Goal: Register for event/course

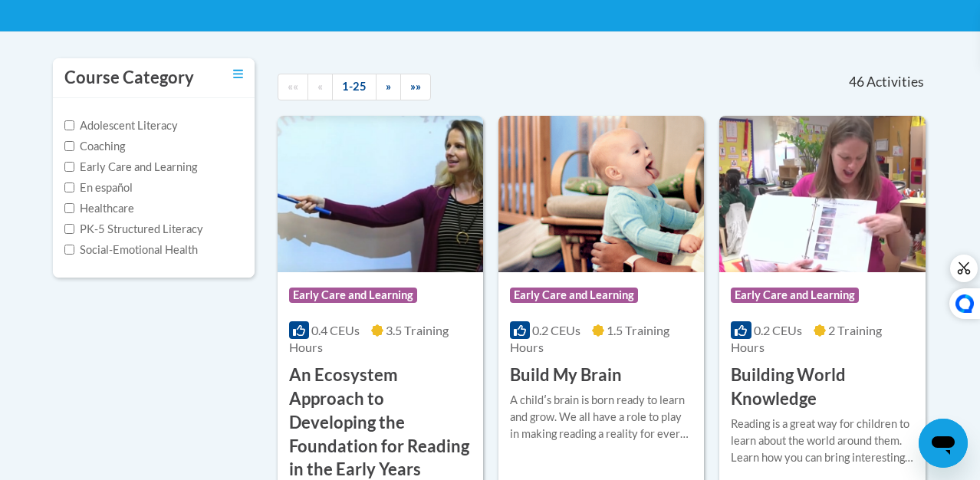
scroll to position [288, 0]
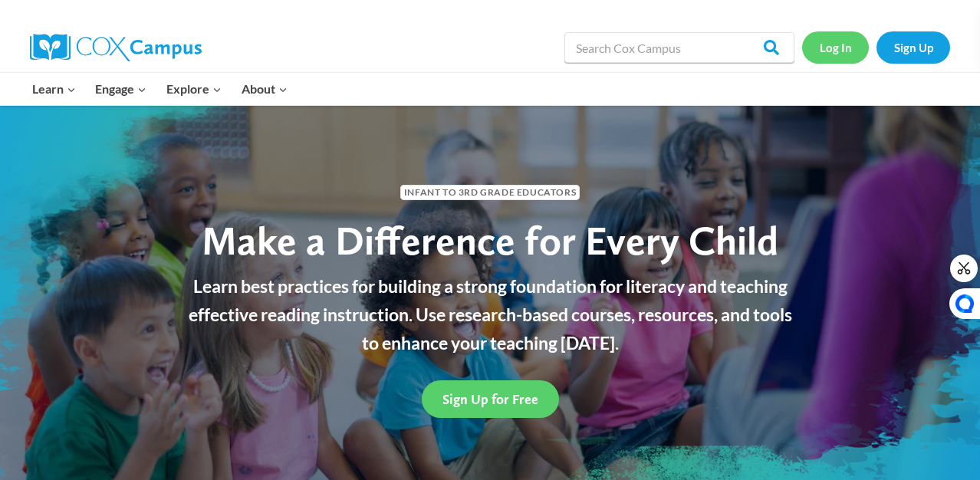
click at [833, 43] on link "Log In" at bounding box center [835, 46] width 67 height 31
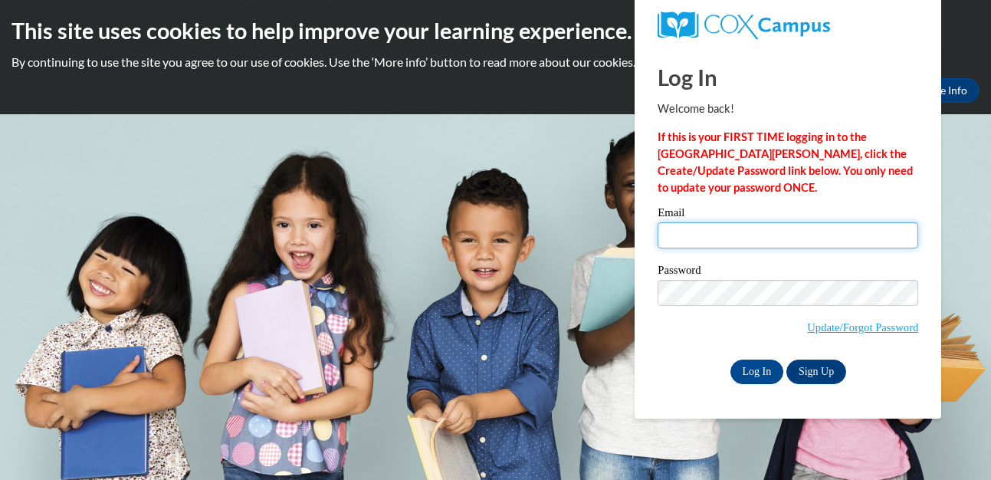
click at [693, 237] on input "Email" at bounding box center [788, 235] width 261 height 26
click at [694, 233] on input "Email" at bounding box center [788, 235] width 261 height 26
type input "[EMAIL_ADDRESS][DOMAIN_NAME]"
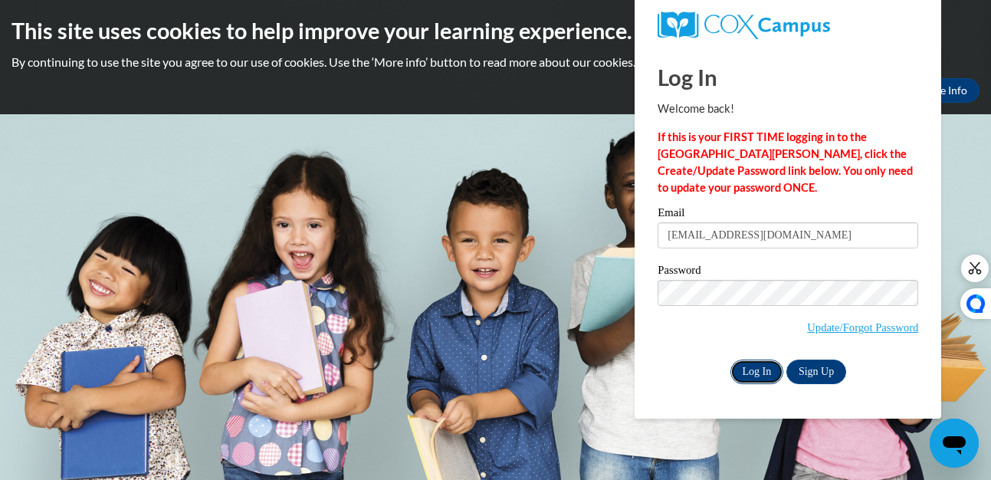
click at [754, 374] on input "Log In" at bounding box center [758, 372] width 54 height 25
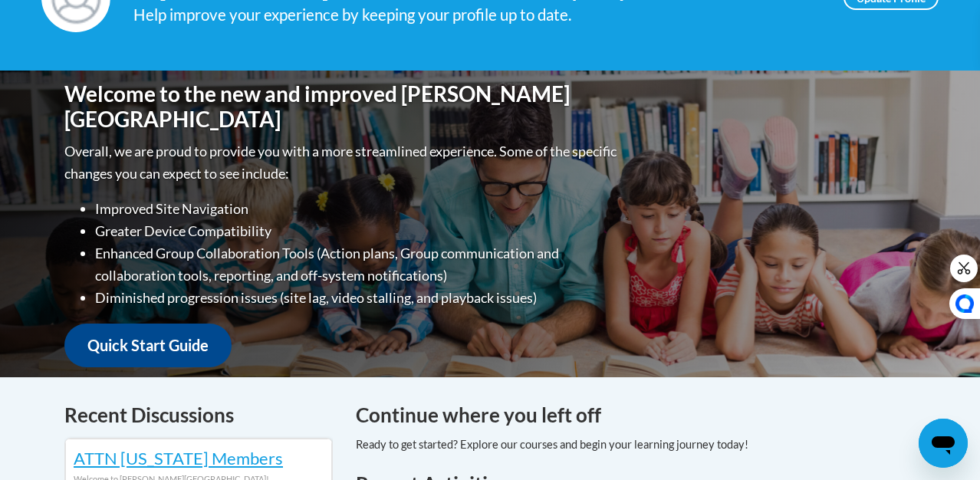
scroll to position [277, 0]
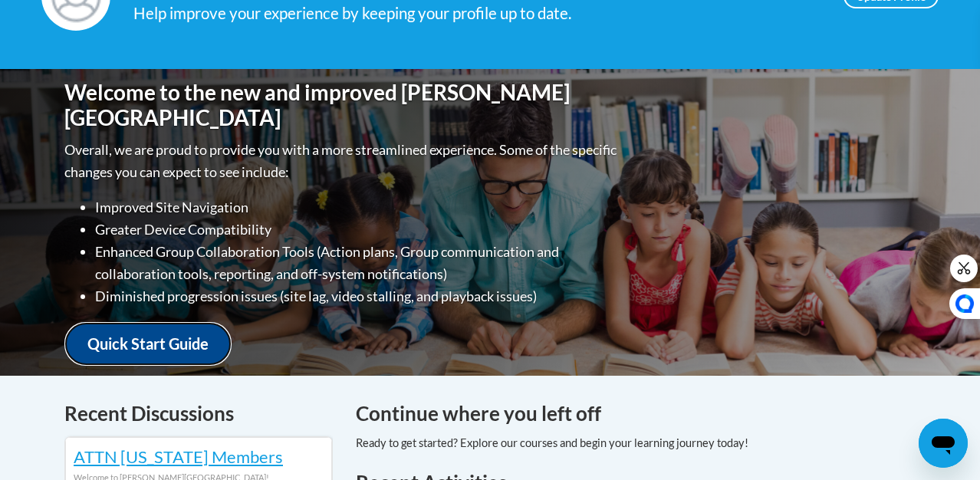
click at [115, 327] on link "Quick Start Guide" at bounding box center [147, 344] width 167 height 44
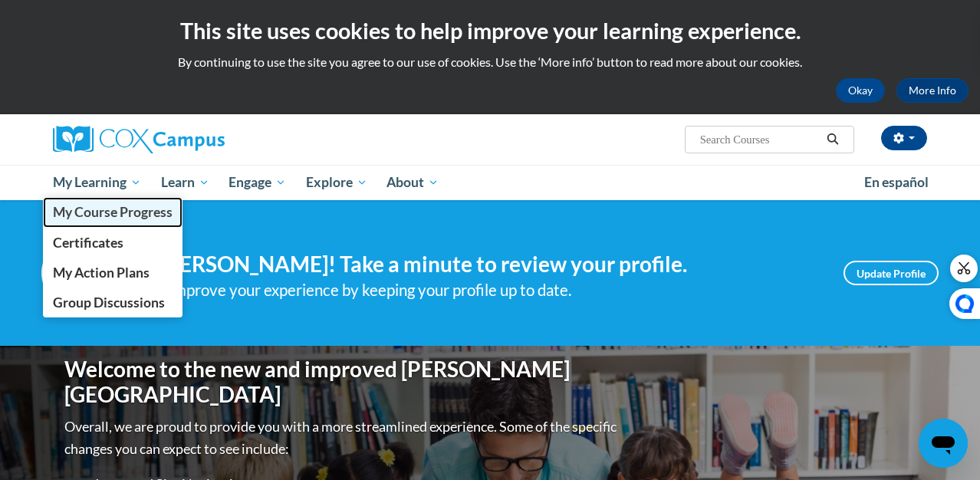
click at [97, 209] on span "My Course Progress" at bounding box center [113, 212] width 120 height 16
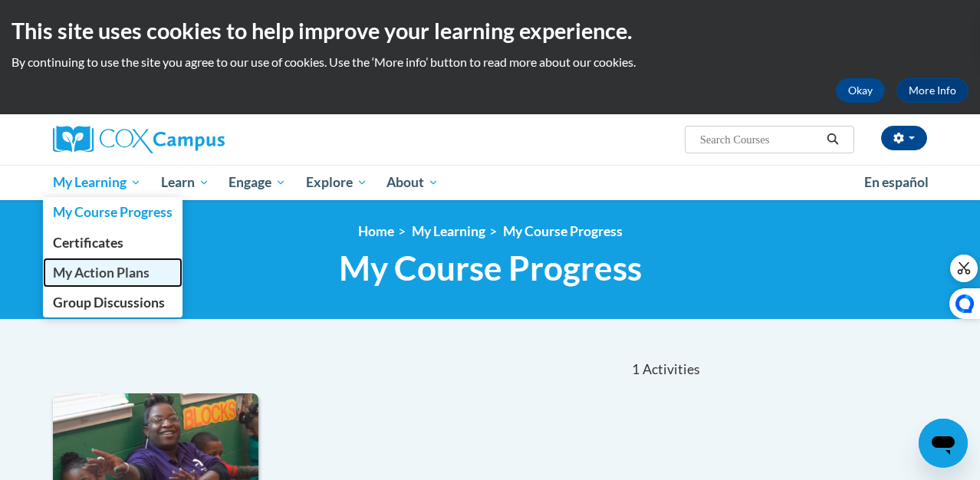
click at [90, 271] on span "My Action Plans" at bounding box center [101, 273] width 97 height 16
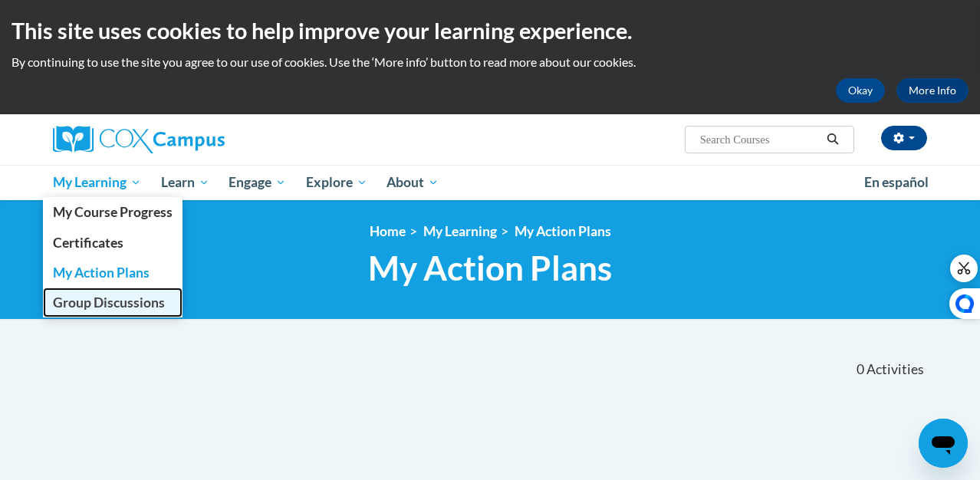
click at [72, 305] on span "Group Discussions" at bounding box center [109, 302] width 112 height 16
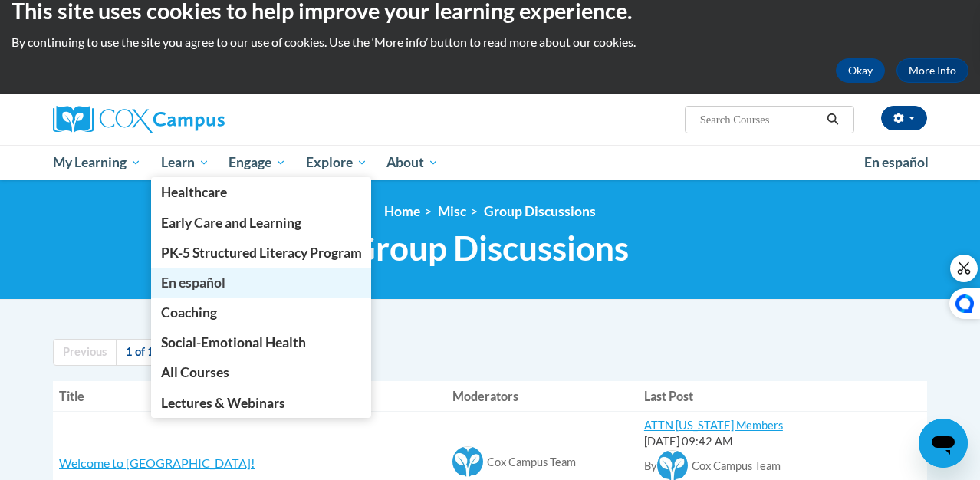
scroll to position [60, 0]
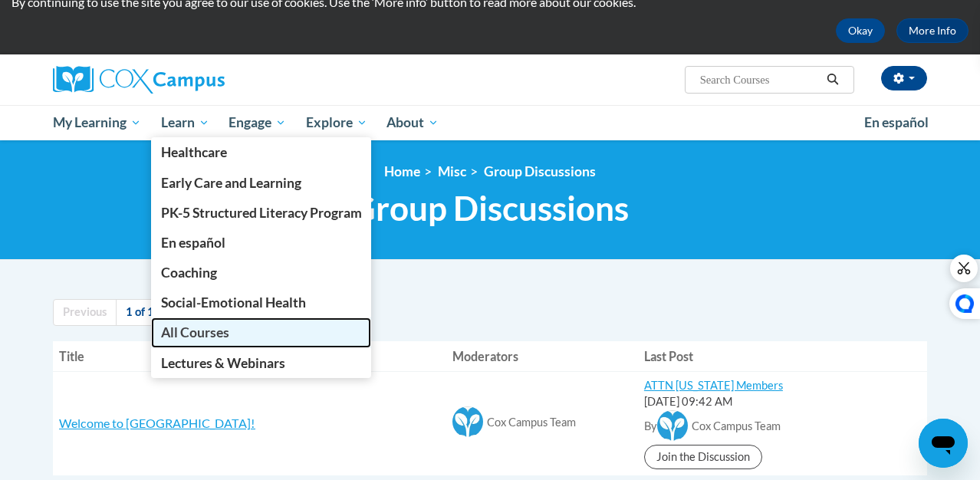
click at [192, 337] on span "All Courses" at bounding box center [195, 332] width 68 height 16
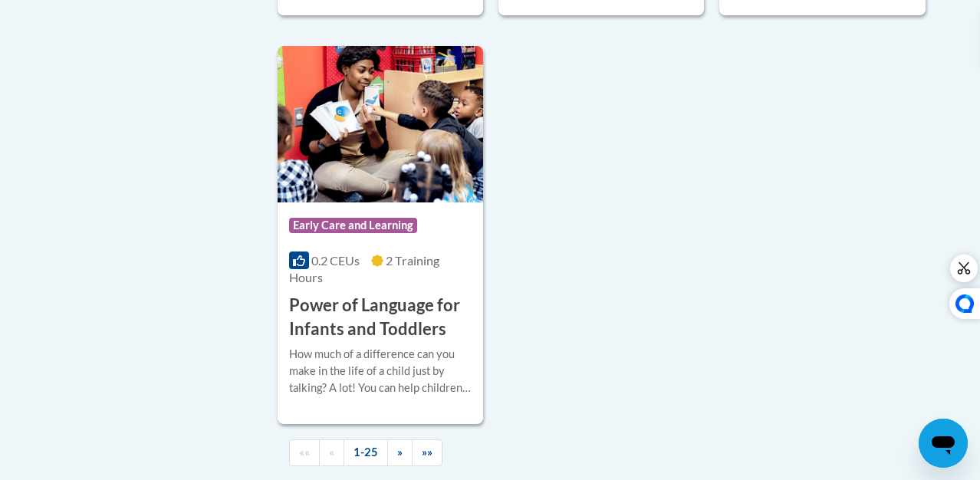
scroll to position [3859, 0]
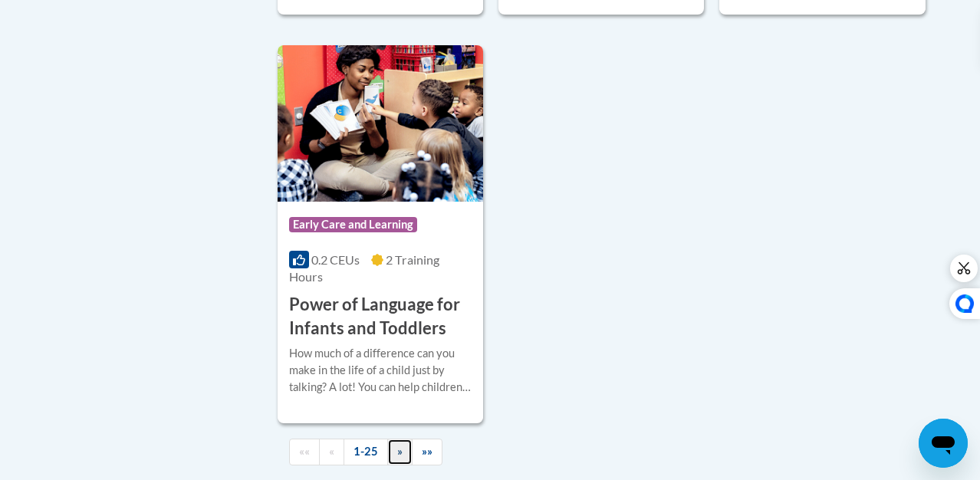
click at [397, 445] on span "»" at bounding box center [399, 451] width 5 height 13
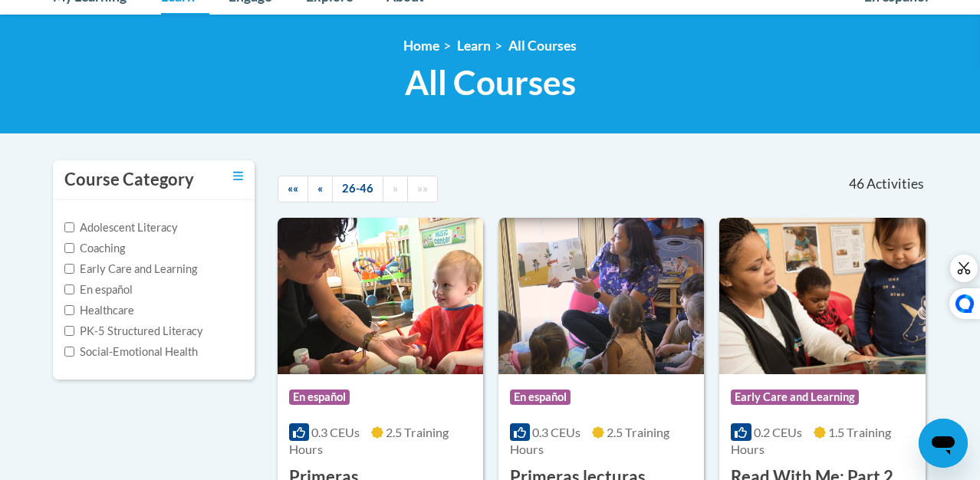
scroll to position [185, 0]
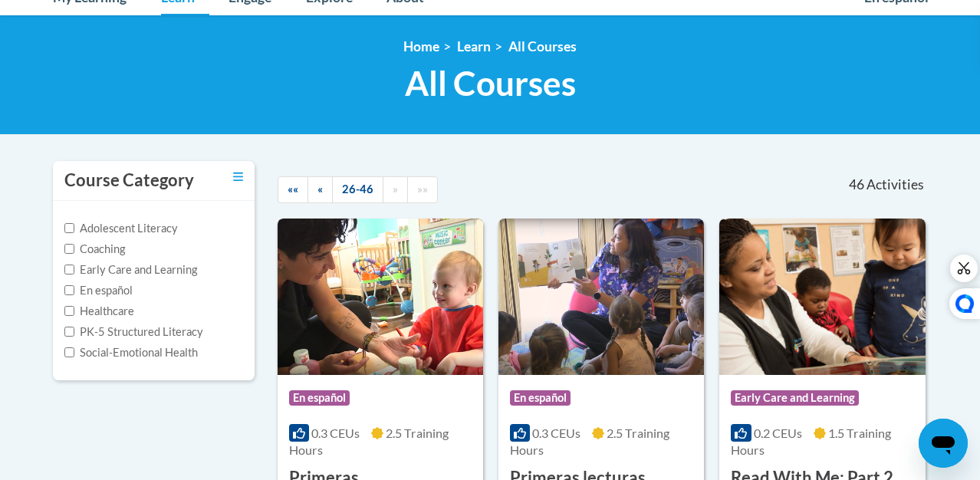
click at [384, 228] on img at bounding box center [380, 297] width 205 height 156
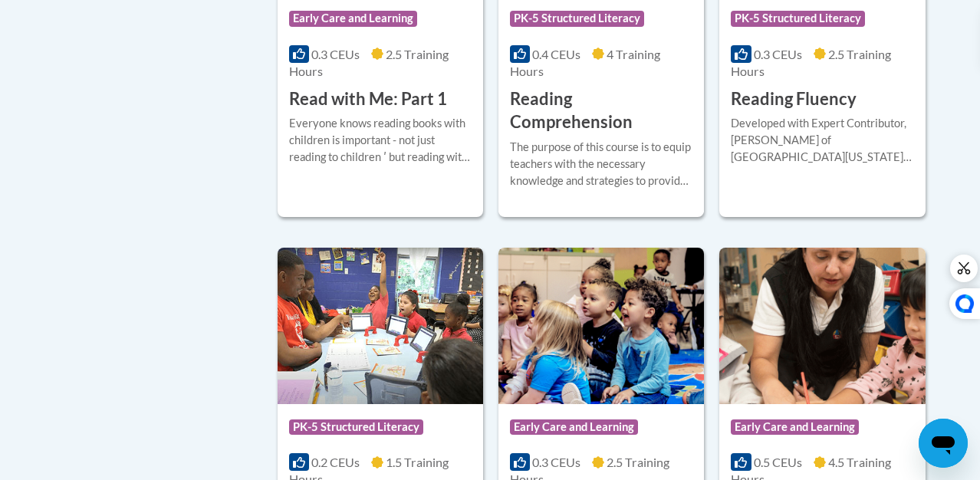
scroll to position [1622, 0]
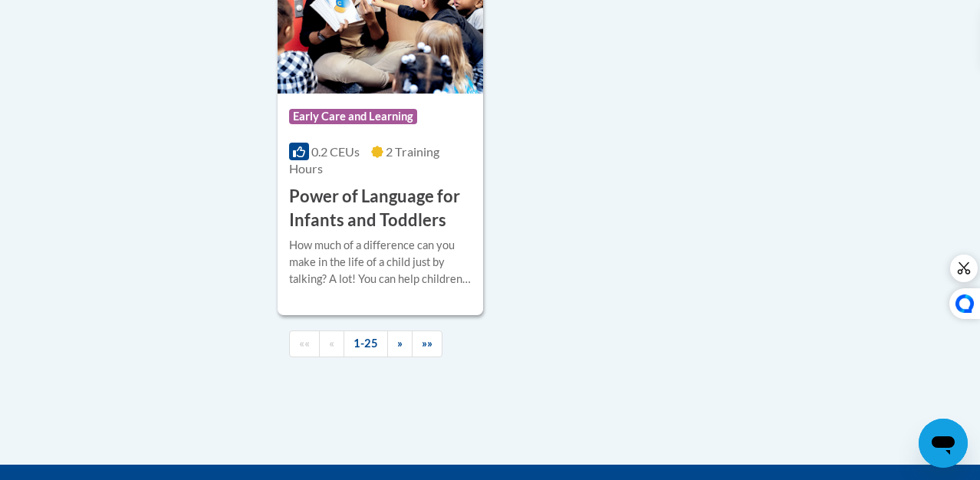
scroll to position [3982, 0]
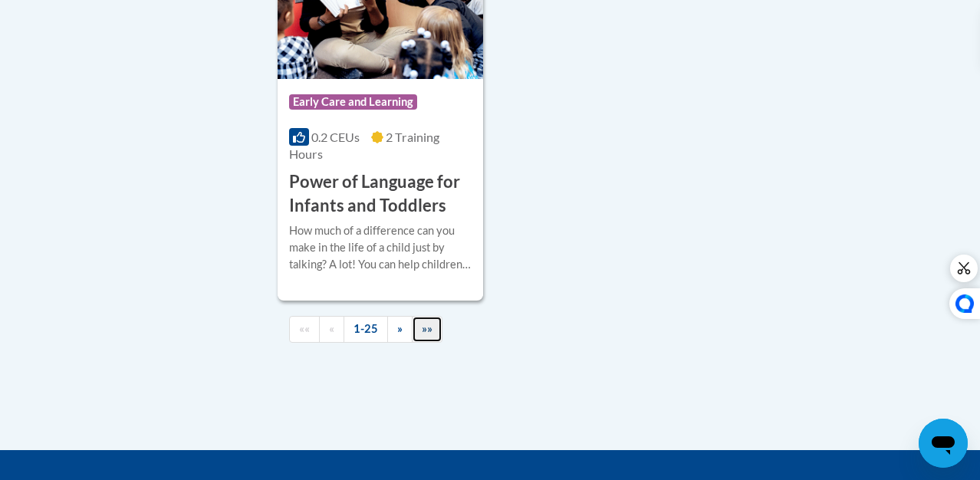
click at [422, 322] on span "»»" at bounding box center [427, 328] width 11 height 13
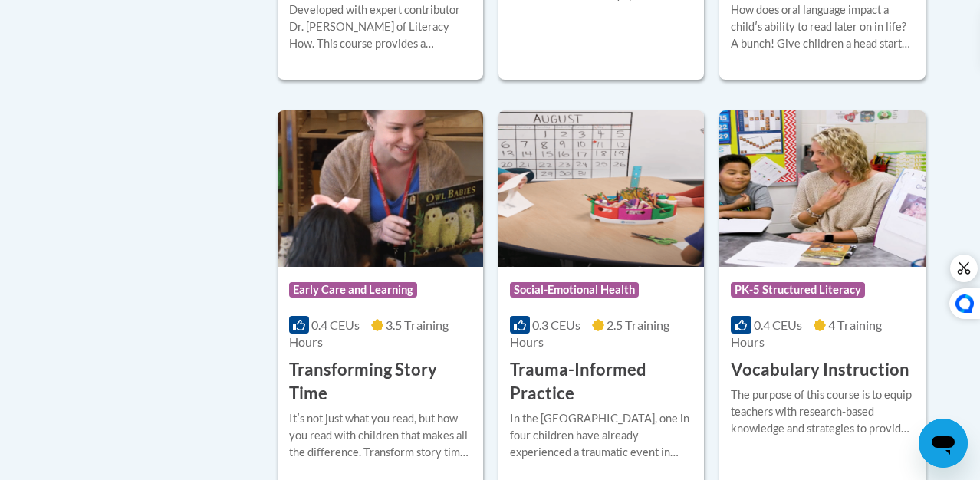
scroll to position [2790, 0]
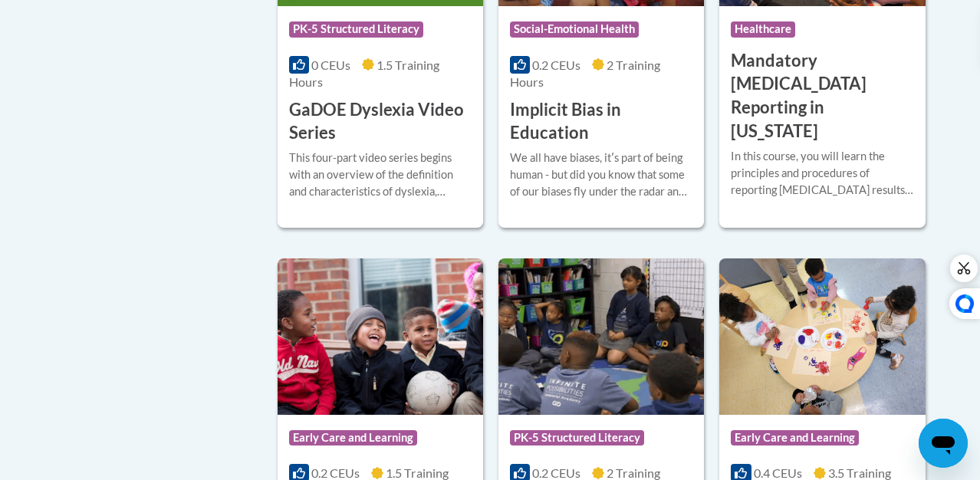
scroll to position [2327, 0]
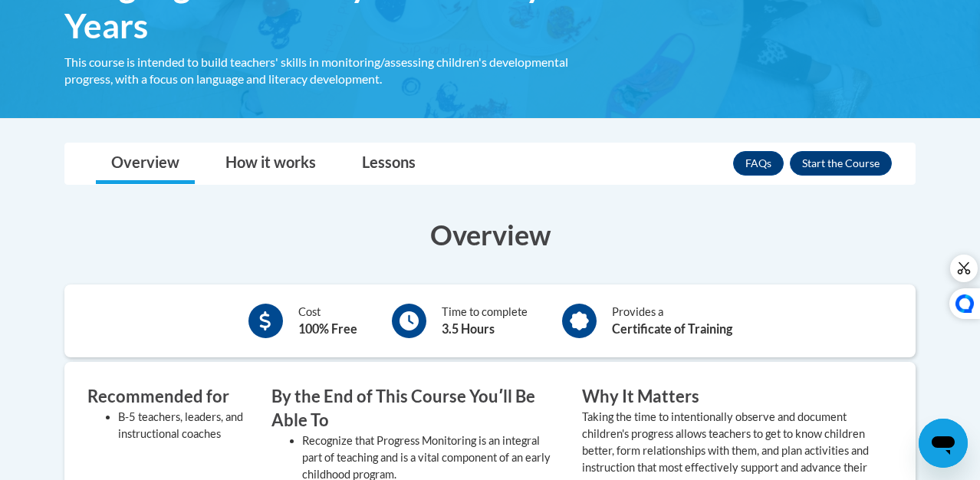
scroll to position [347, 0]
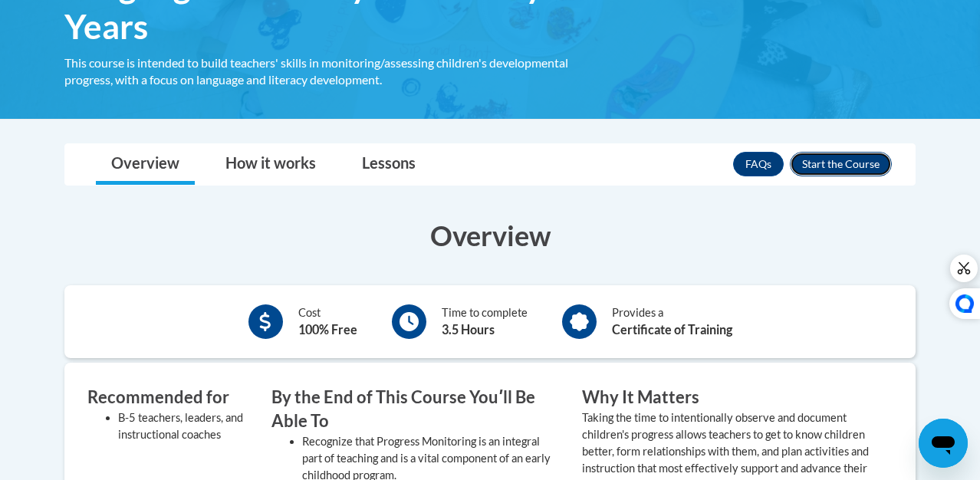
click at [874, 153] on button "Enroll" at bounding box center [841, 164] width 102 height 25
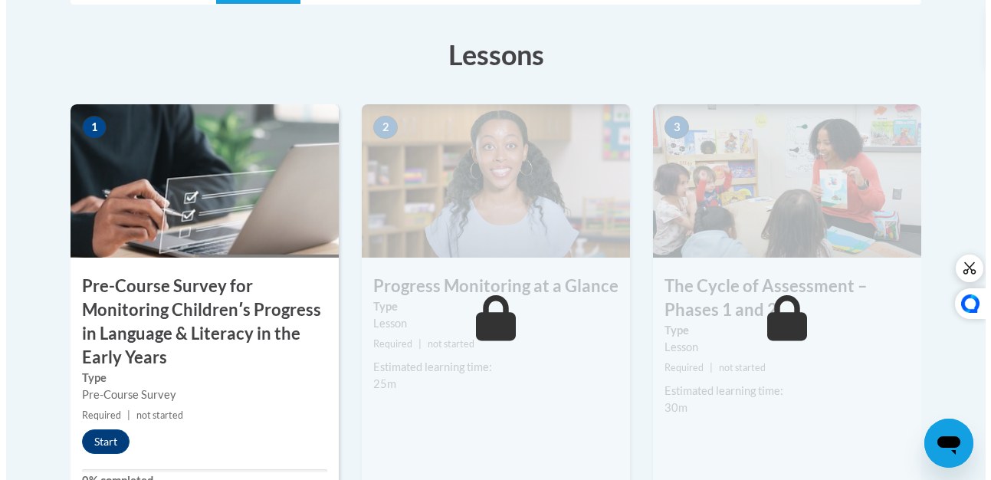
scroll to position [456, 0]
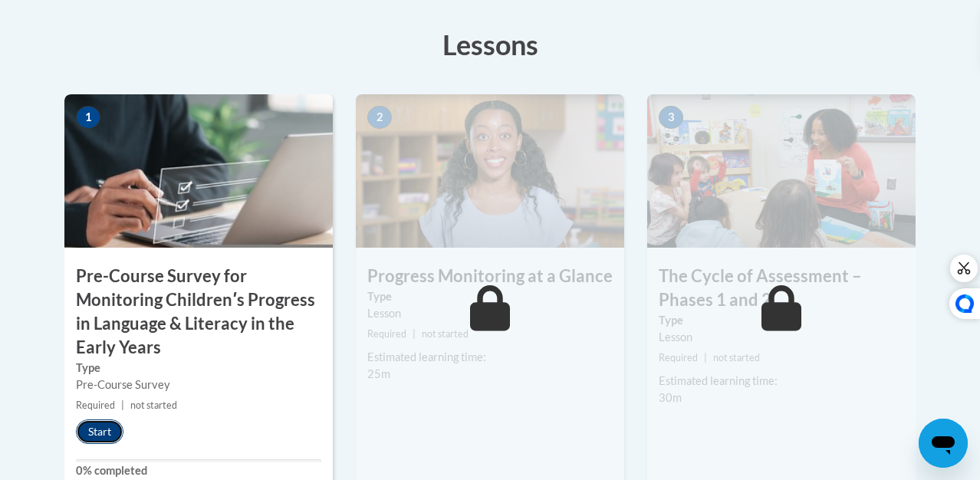
click at [76, 419] on button "Start" at bounding box center [100, 431] width 48 height 25
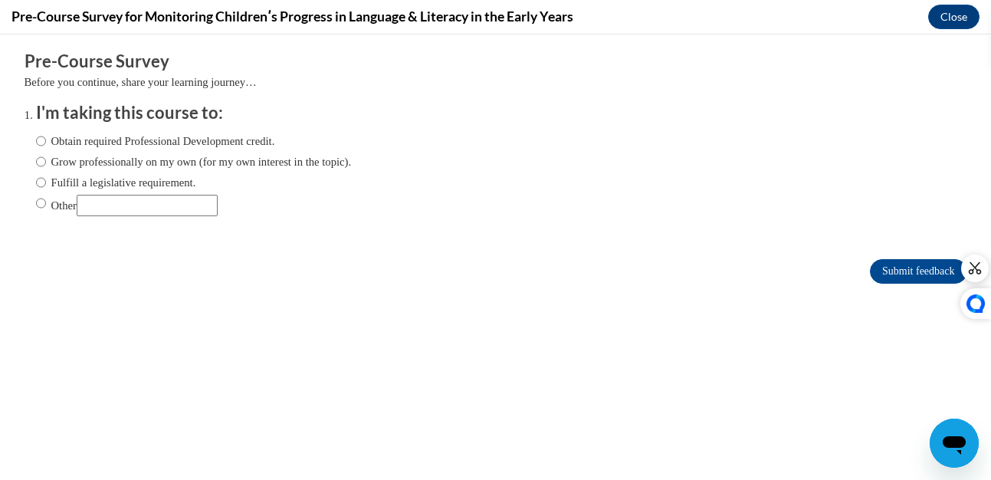
scroll to position [0, 0]
click at [36, 140] on input "Obtain required Professional Development credit." at bounding box center [41, 141] width 10 height 17
radio input "true"
click at [880, 265] on input "Submit feedback" at bounding box center [918, 271] width 97 height 25
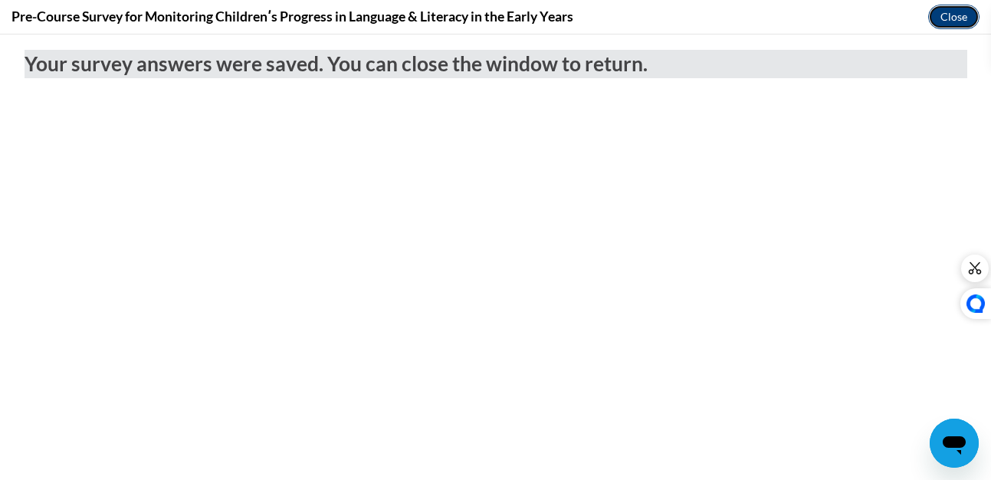
click at [959, 10] on button "Close" at bounding box center [953, 17] width 51 height 25
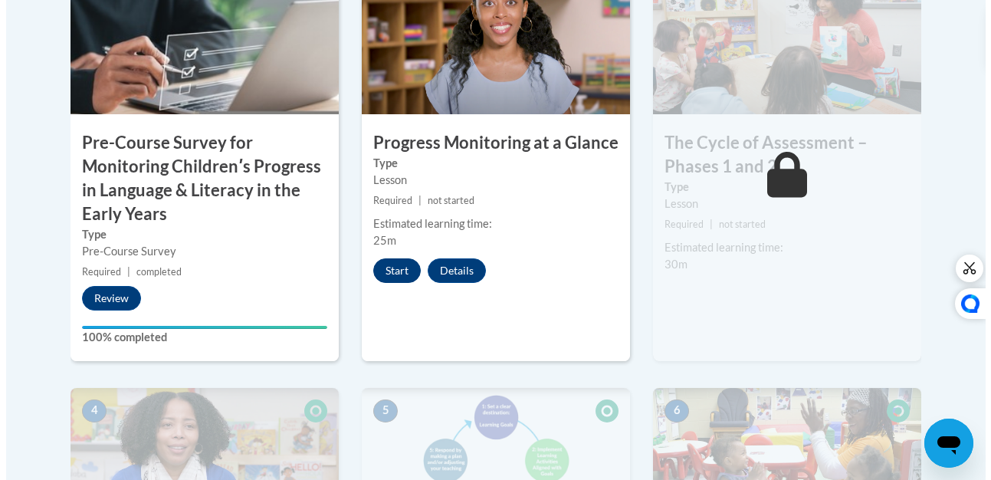
scroll to position [589, 0]
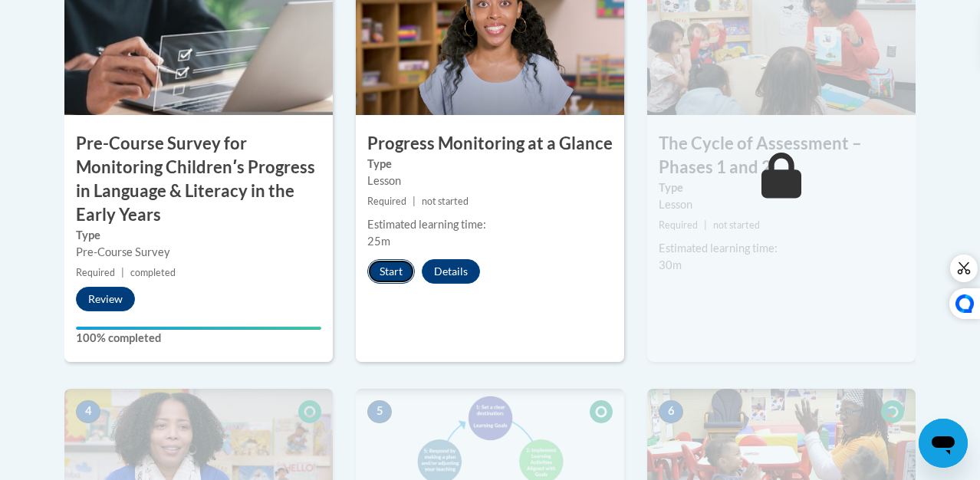
click at [380, 271] on button "Start" at bounding box center [391, 271] width 48 height 25
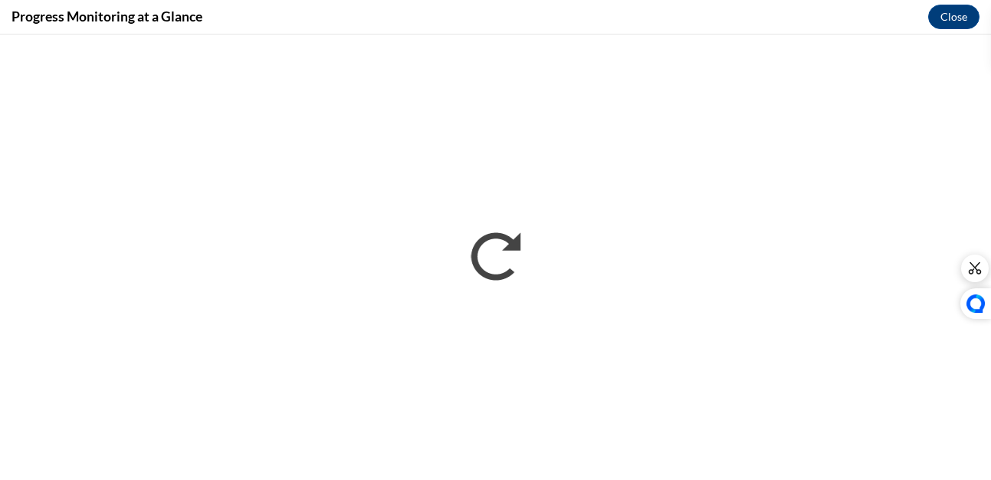
scroll to position [0, 0]
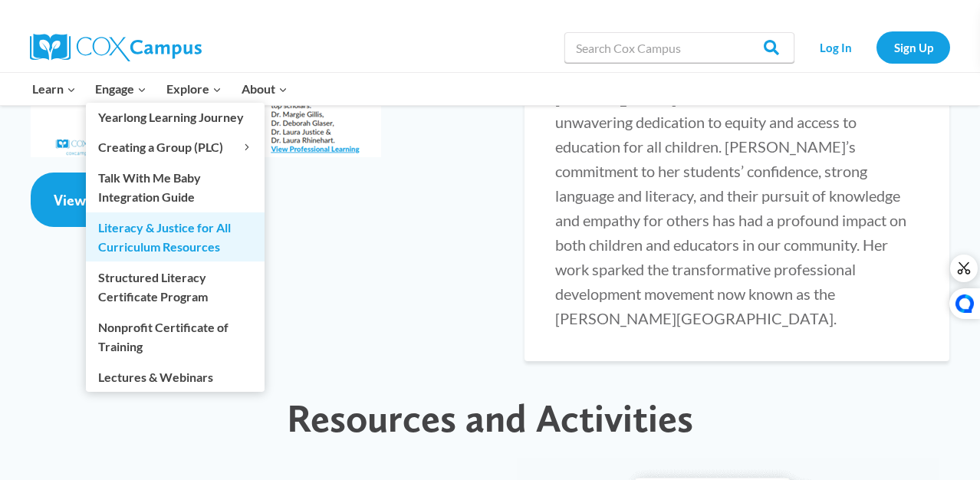
scroll to position [3173, 0]
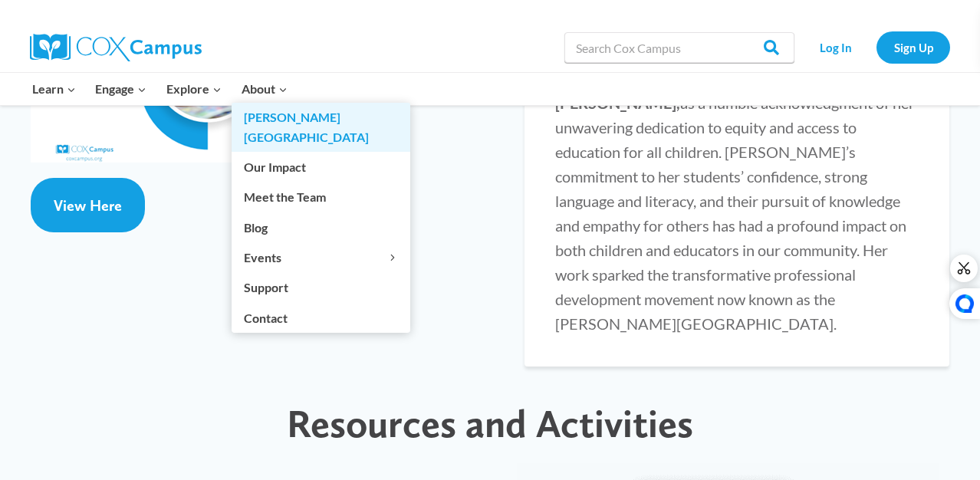
click at [281, 118] on link "[PERSON_NAME][GEOGRAPHIC_DATA]" at bounding box center [321, 127] width 179 height 49
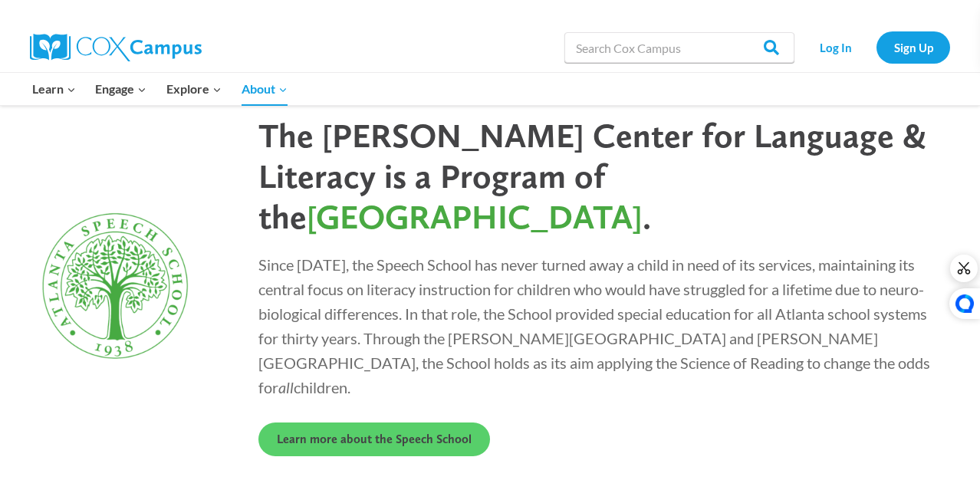
scroll to position [4278, 0]
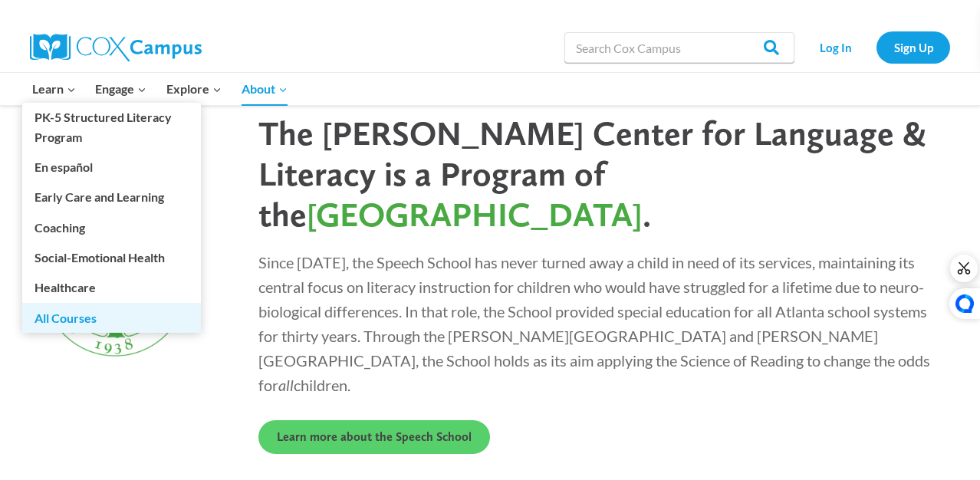
click at [75, 309] on link "All Courses" at bounding box center [111, 317] width 179 height 29
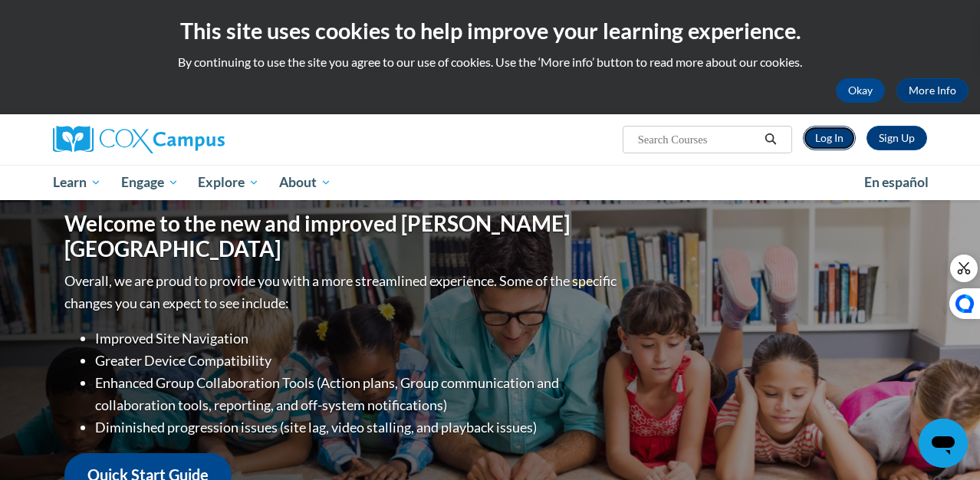
click at [856, 132] on link "Log In" at bounding box center [829, 138] width 53 height 25
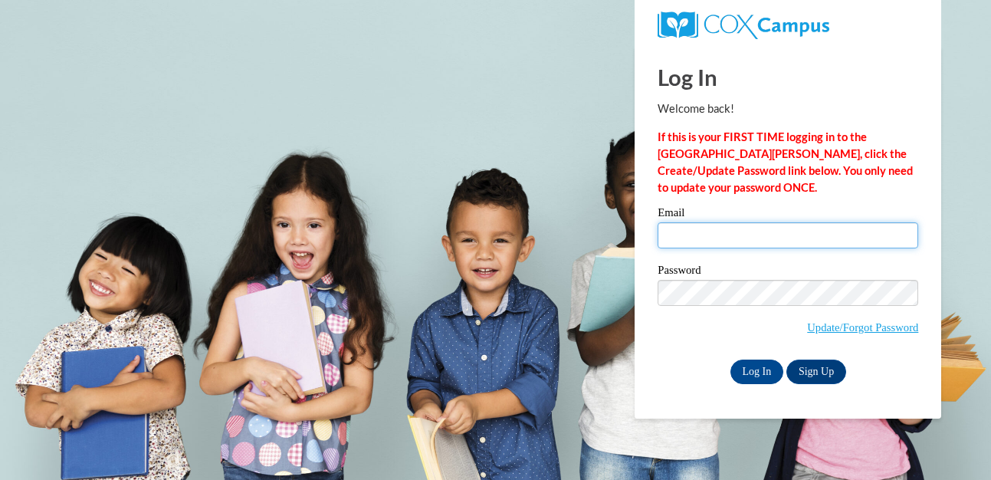
click at [698, 238] on input "Email" at bounding box center [788, 235] width 261 height 26
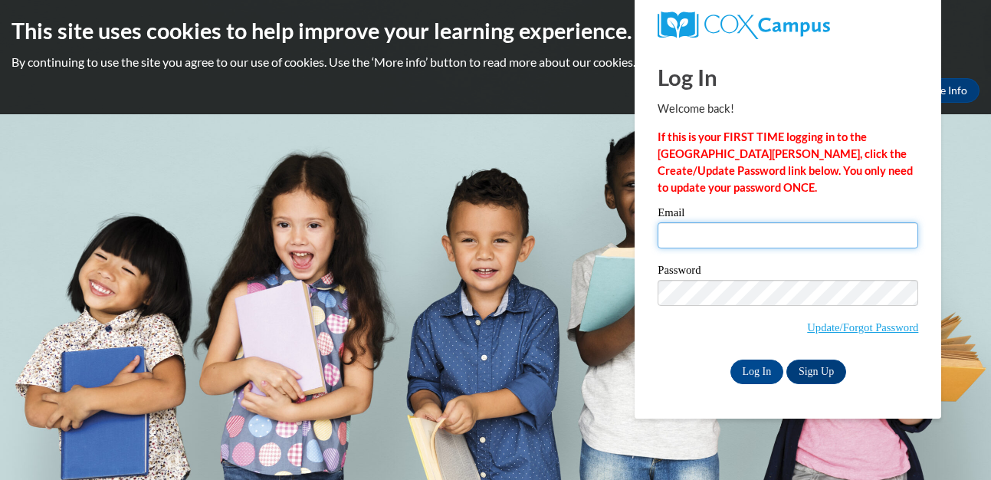
type input "[EMAIL_ADDRESS][DOMAIN_NAME]"
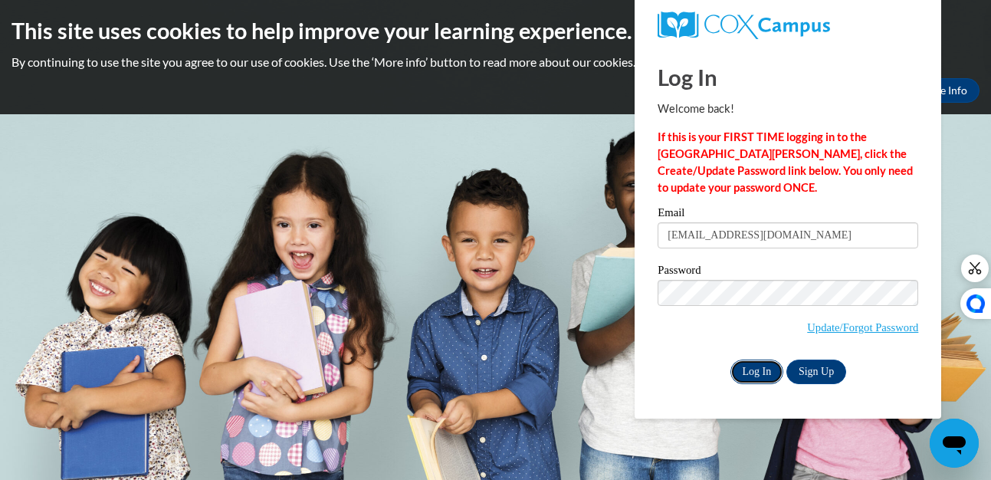
click at [757, 362] on input "Log In" at bounding box center [758, 372] width 54 height 25
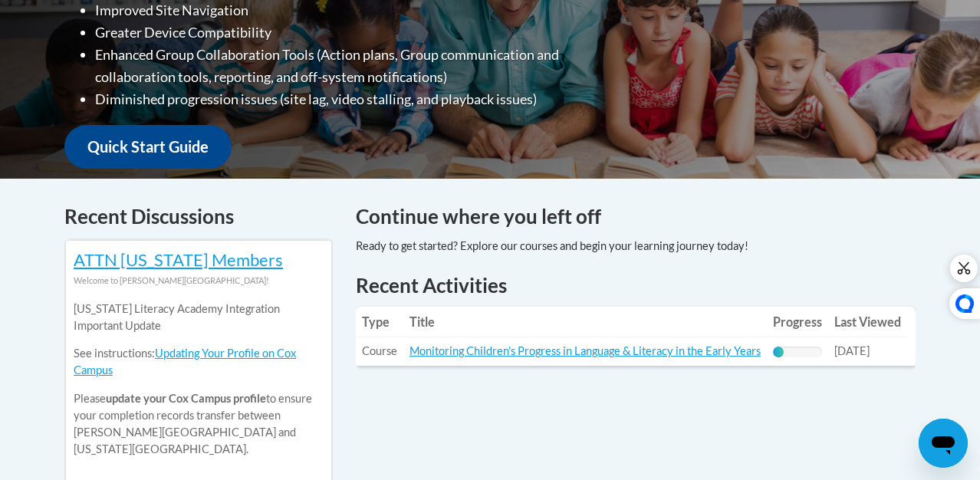
scroll to position [473, 0]
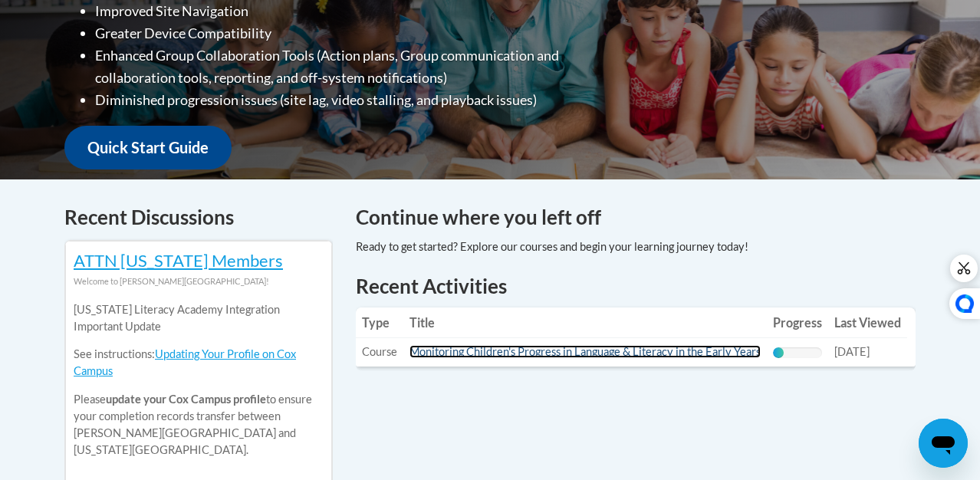
click at [464, 348] on link "Monitoring Children's Progress in Language & Literacy in the Early Years" at bounding box center [584, 351] width 351 height 13
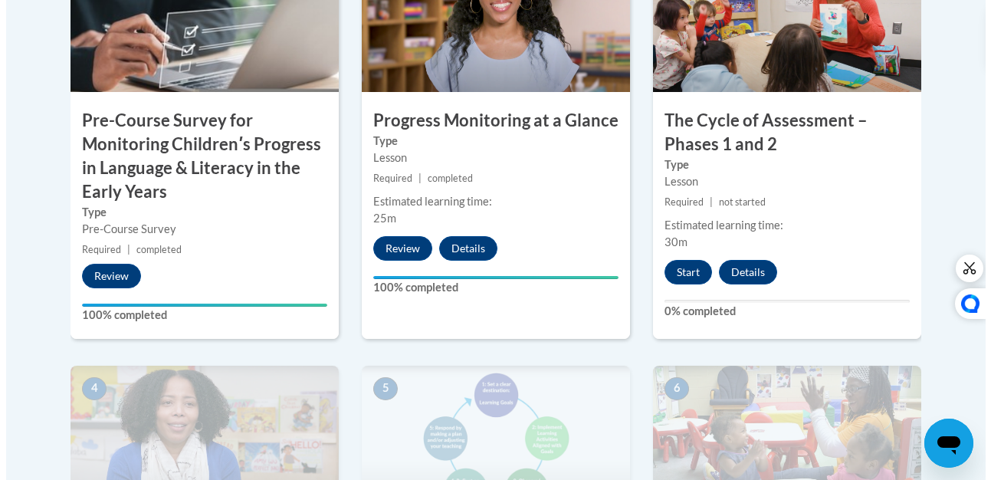
scroll to position [613, 0]
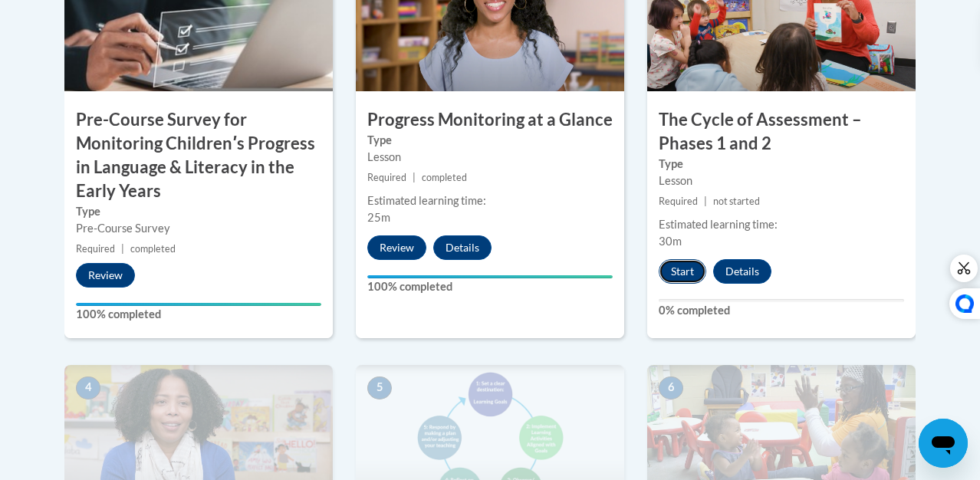
click at [696, 268] on button "Start" at bounding box center [683, 271] width 48 height 25
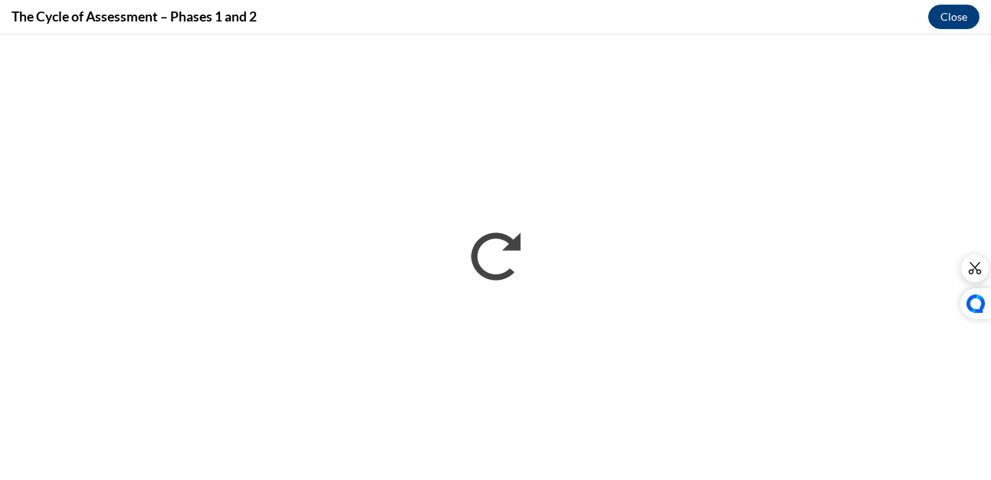
scroll to position [0, 0]
